Goal: Transaction & Acquisition: Obtain resource

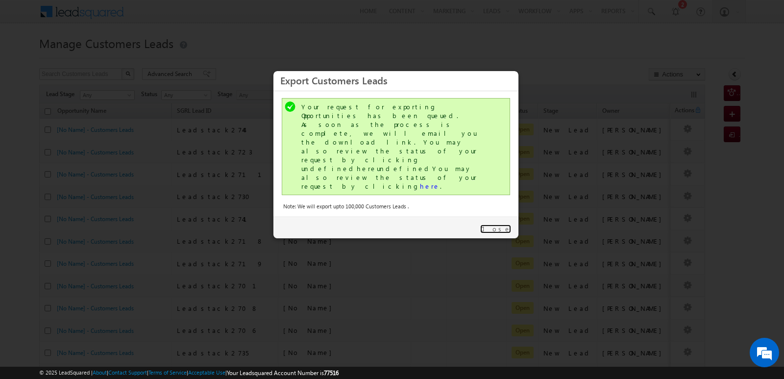
click at [503, 224] on link "Close" at bounding box center [495, 228] width 31 height 9
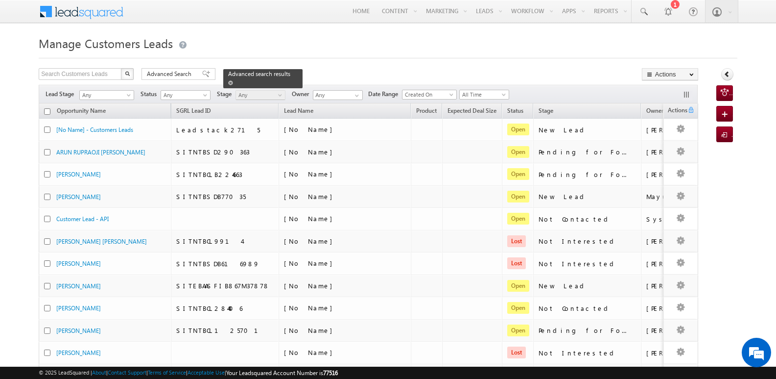
click at [233, 80] on span at bounding box center [230, 82] width 5 height 5
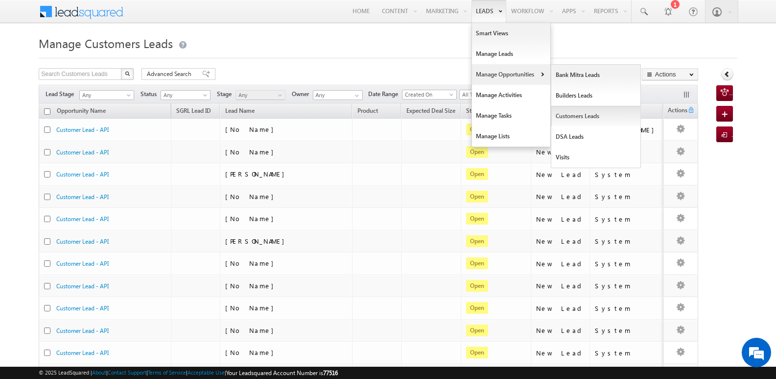
click at [575, 119] on link "Customers Leads" at bounding box center [596, 116] width 90 height 21
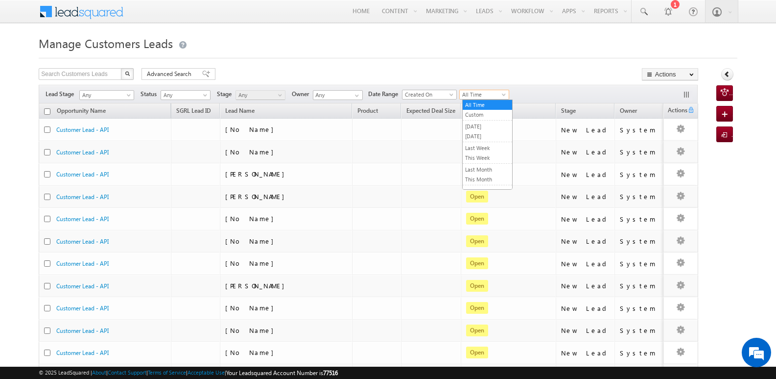
click at [492, 90] on span "All Time" at bounding box center [483, 94] width 47 height 9
click at [479, 135] on link "[DATE]" at bounding box center [487, 136] width 49 height 9
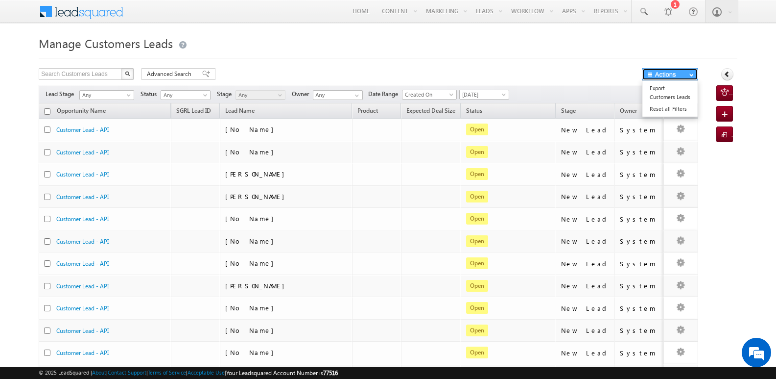
click at [673, 75] on button "Actions" at bounding box center [670, 74] width 56 height 12
click at [666, 94] on link "Export Customers Leads" at bounding box center [669, 92] width 55 height 21
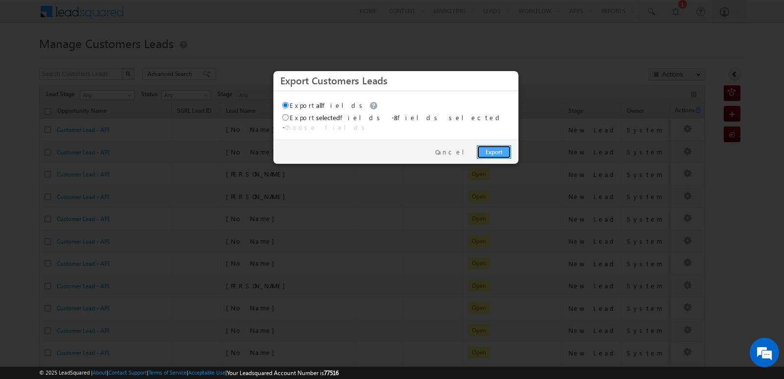
click at [491, 145] on link "Export" at bounding box center [493, 152] width 34 height 14
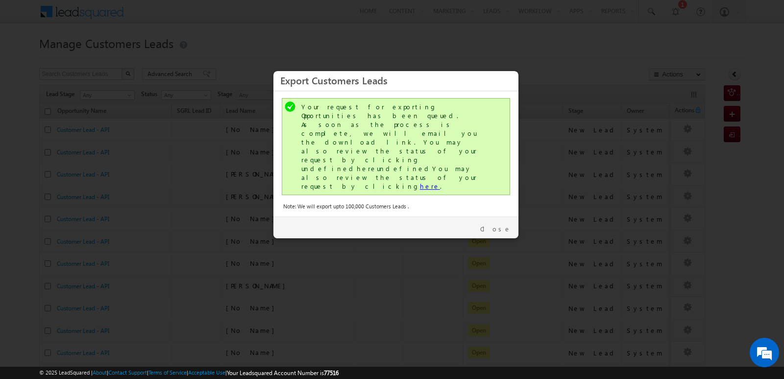
click at [420, 182] on link "here" at bounding box center [430, 186] width 20 height 8
click at [498, 224] on link "Close" at bounding box center [495, 228] width 31 height 9
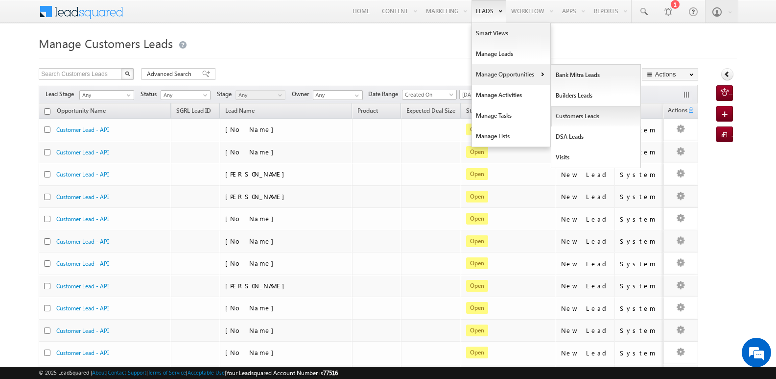
click at [566, 117] on link "Customers Leads" at bounding box center [596, 116] width 90 height 21
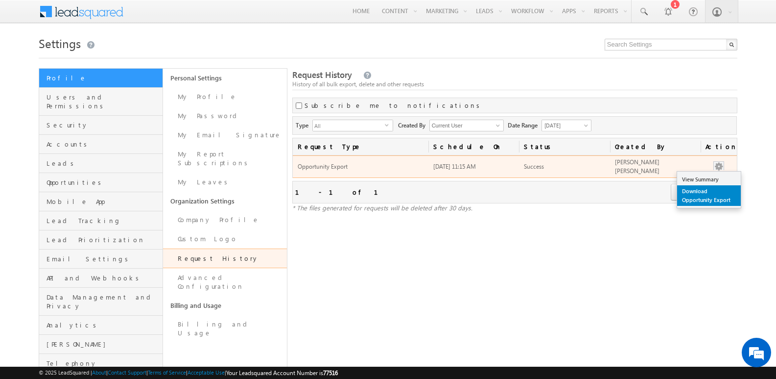
click at [705, 190] on link "Download Opportunity Export" at bounding box center [709, 195] width 64 height 21
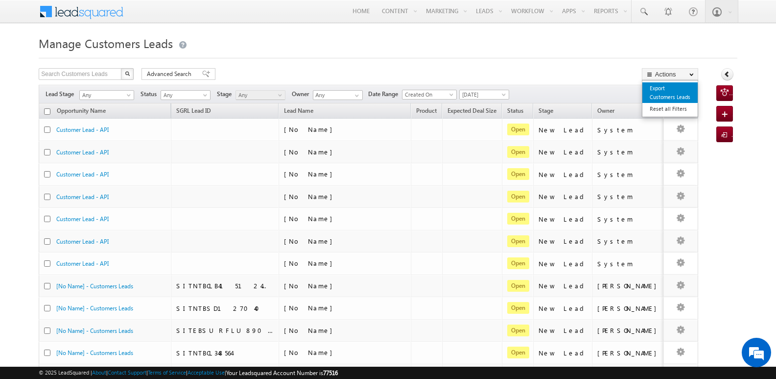
click at [666, 94] on link "Export Customers Leads" at bounding box center [669, 92] width 55 height 21
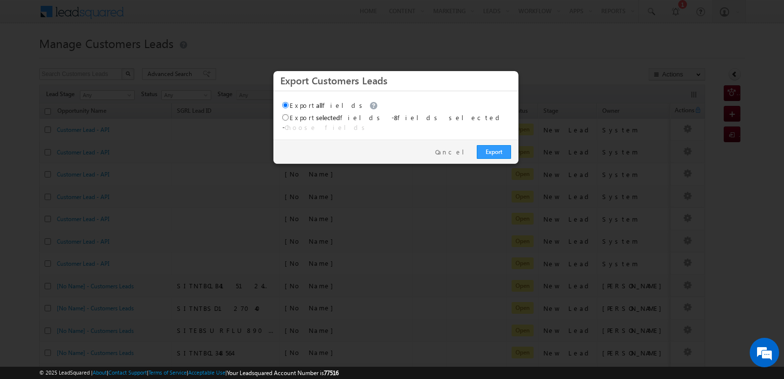
drag, startPoint x: 666, startPoint y: 94, endPoint x: 580, endPoint y: 48, distance: 97.0
click at [580, 48] on div at bounding box center [392, 189] width 784 height 379
click at [458, 149] on link "Cancel" at bounding box center [453, 151] width 37 height 9
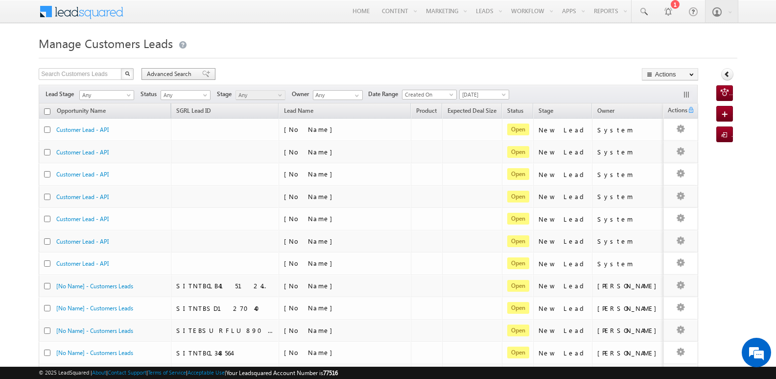
click at [194, 73] on div "Advanced Search" at bounding box center [179, 74] width 74 height 12
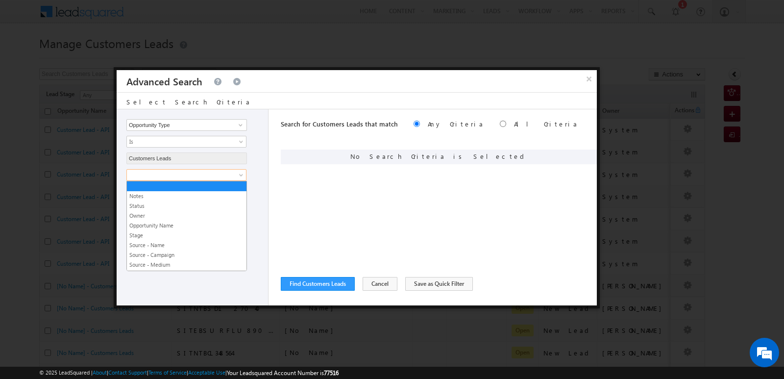
click at [206, 173] on span at bounding box center [180, 174] width 106 height 9
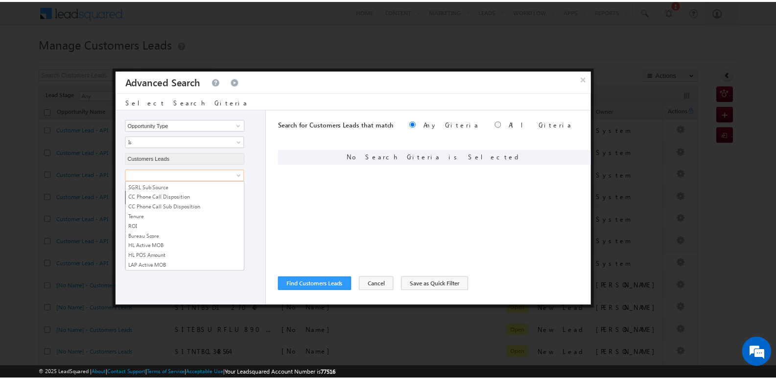
scroll to position [489, 0]
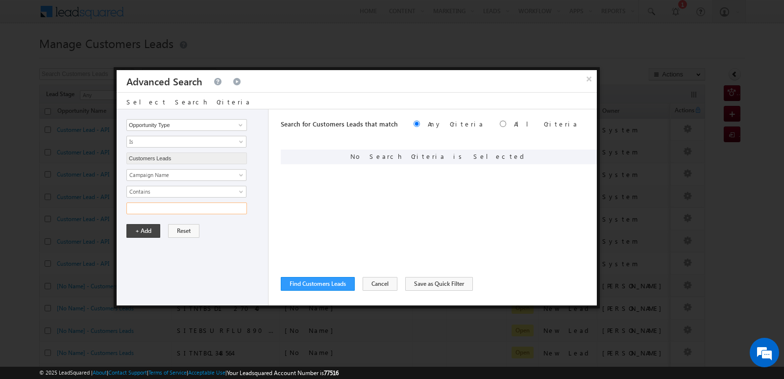
click at [230, 205] on input "text" at bounding box center [186, 208] width 120 height 12
click at [137, 206] on input "10SEP25" at bounding box center [186, 208] width 120 height 12
type input "29SEP25"
drag, startPoint x: 240, startPoint y: 255, endPoint x: 179, endPoint y: 235, distance: 64.4
click at [240, 255] on div "Opportunity Type Lead Owner Sales Group Prospect Id Address 1 Address 2 Age Ass…" at bounding box center [193, 207] width 152 height 196
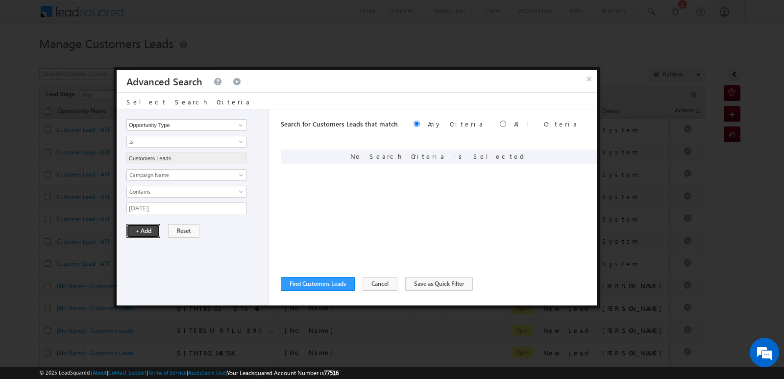
drag, startPoint x: 150, startPoint y: 228, endPoint x: 228, endPoint y: 270, distance: 88.5
click at [150, 228] on button "+ Add" at bounding box center [143, 231] width 34 height 14
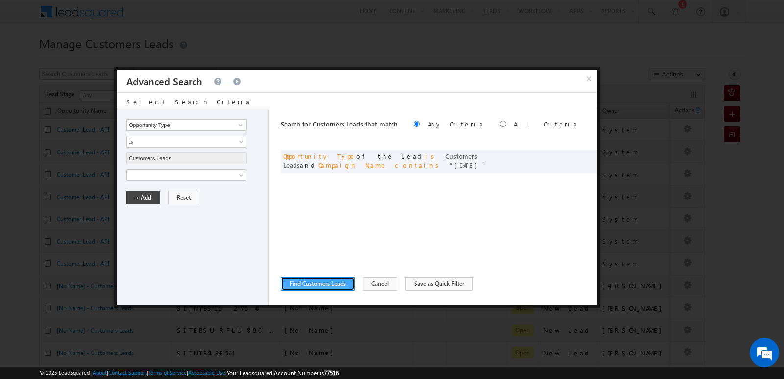
click at [320, 285] on button "Find Customers Leads" at bounding box center [318, 284] width 74 height 14
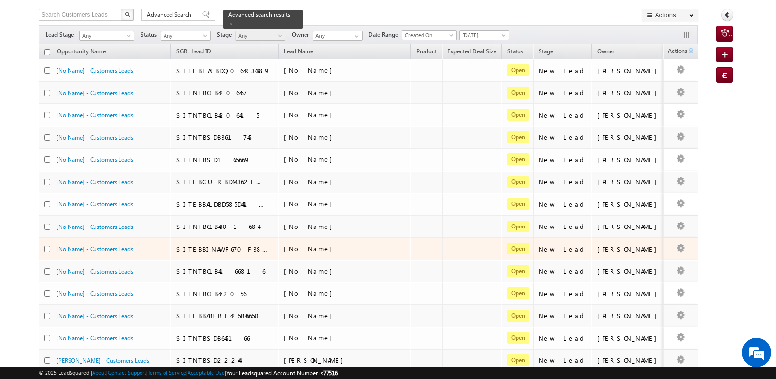
scroll to position [0, 0]
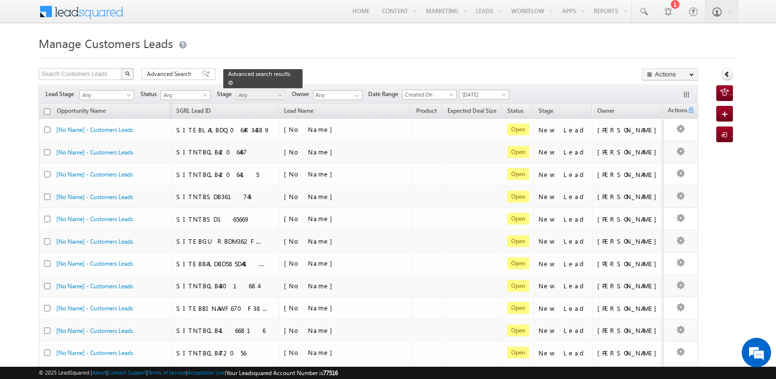
click at [233, 80] on span at bounding box center [230, 82] width 5 height 5
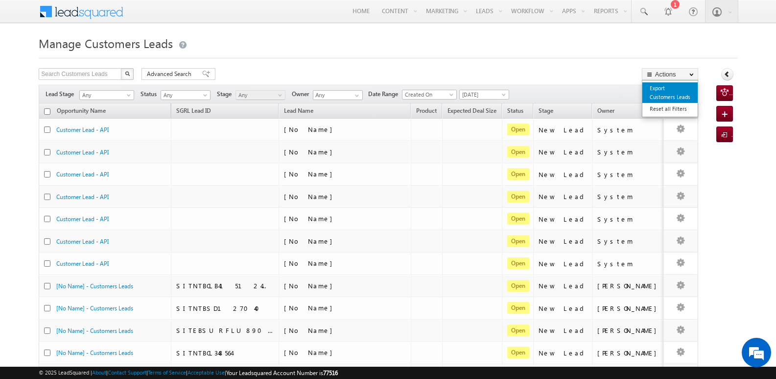
click at [655, 89] on link "Export Customers Leads" at bounding box center [669, 92] width 55 height 21
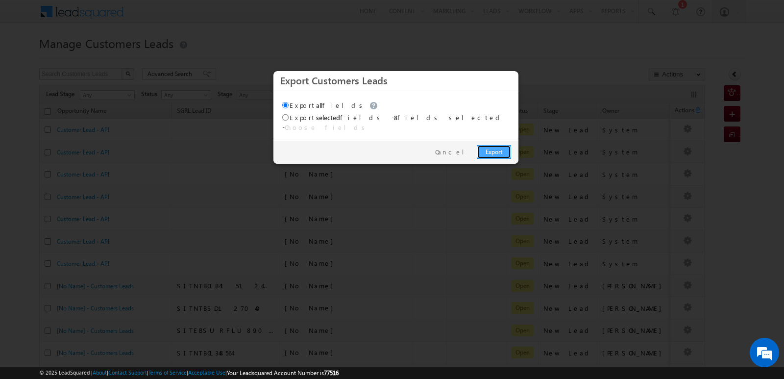
click at [483, 152] on link "Export" at bounding box center [493, 152] width 34 height 14
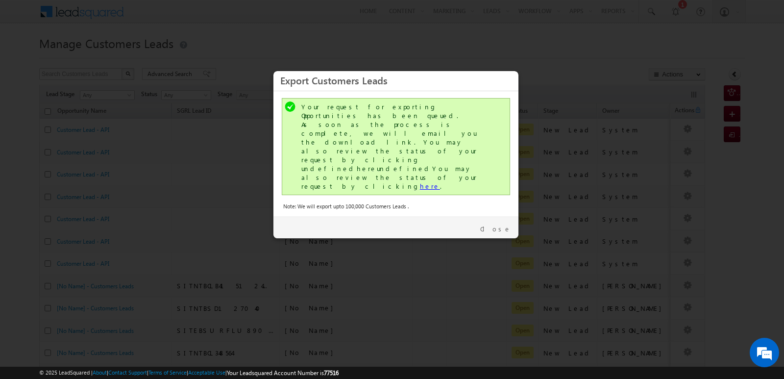
click at [420, 182] on link "here" at bounding box center [430, 186] width 20 height 8
click at [500, 224] on link "Close" at bounding box center [495, 228] width 31 height 9
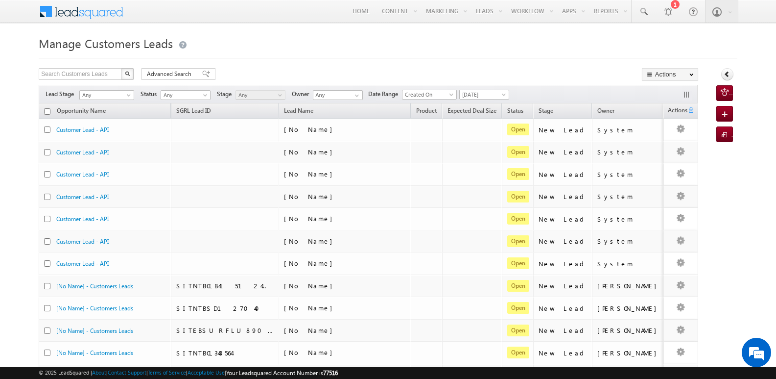
click at [444, 58] on div "Manage Customers Leads Search Customers Leads X 438 results found Advanced Sear…" at bounding box center [388, 381] width 699 height 697
click at [475, 92] on span "[DATE]" at bounding box center [483, 94] width 47 height 9
click at [473, 133] on link "[DATE]" at bounding box center [487, 136] width 49 height 9
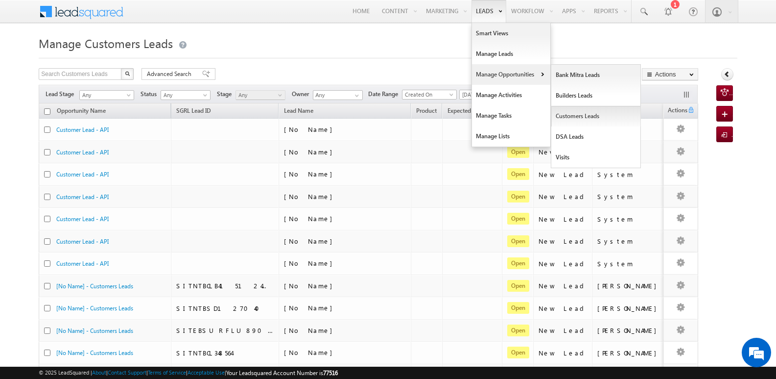
click at [570, 114] on link "Customers Leads" at bounding box center [596, 116] width 90 height 21
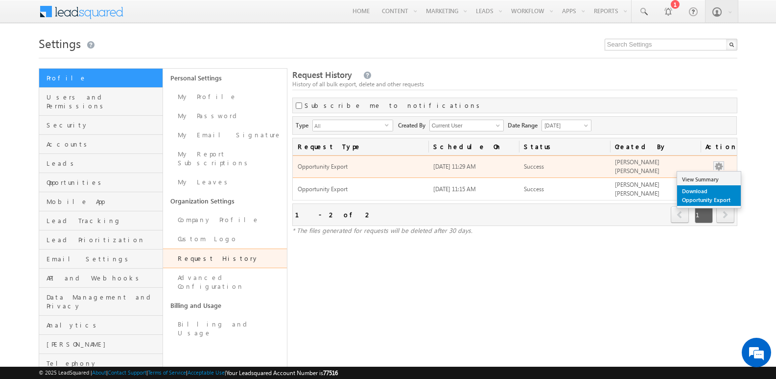
click at [702, 196] on link "Download Opportunity Export" at bounding box center [709, 195] width 64 height 21
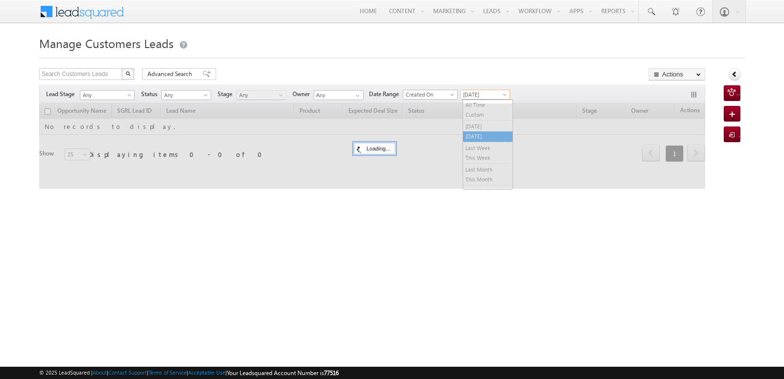
click at [485, 95] on span "[DATE]" at bounding box center [483, 94] width 47 height 9
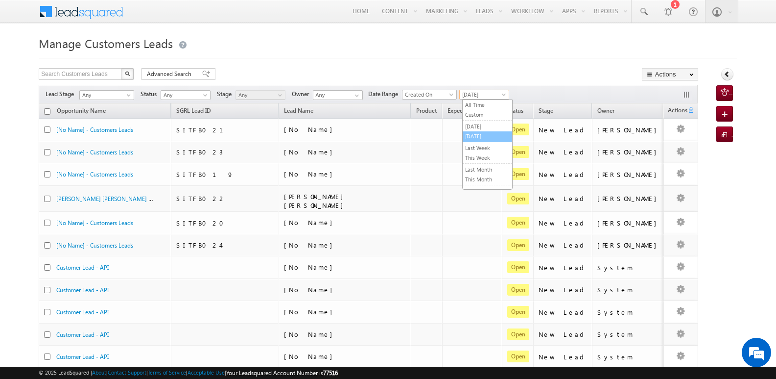
click at [480, 137] on link "[DATE]" at bounding box center [487, 136] width 49 height 9
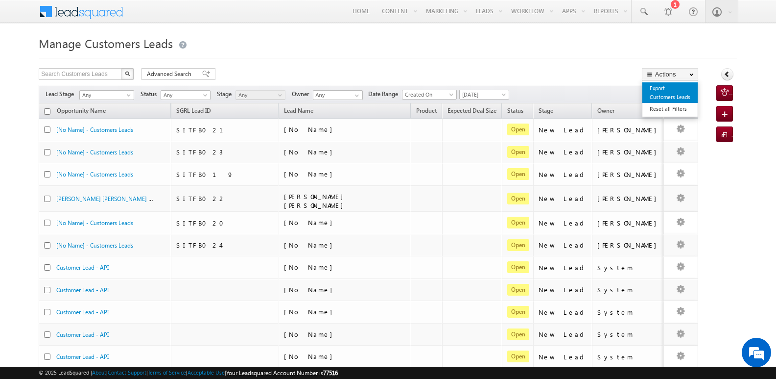
click at [654, 91] on link "Export Customers Leads" at bounding box center [669, 92] width 55 height 21
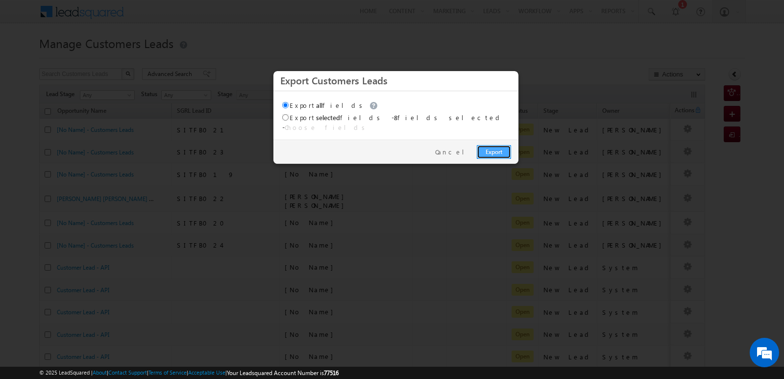
click at [496, 145] on link "Export" at bounding box center [493, 152] width 34 height 14
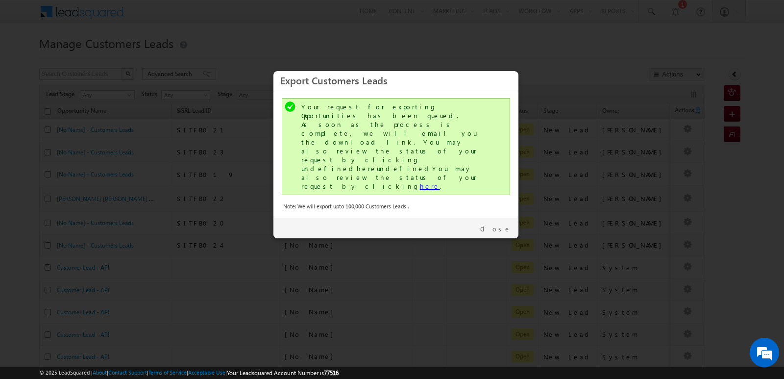
click at [420, 182] on link "here" at bounding box center [430, 186] width 20 height 8
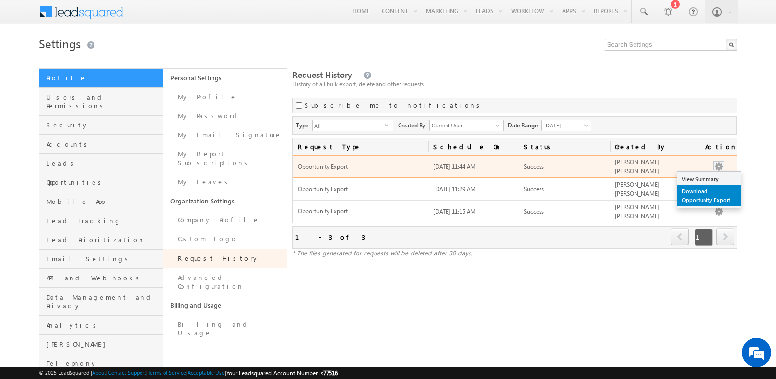
click at [716, 190] on link "Download Opportunity Export" at bounding box center [709, 195] width 64 height 21
